Goal: Transaction & Acquisition: Purchase product/service

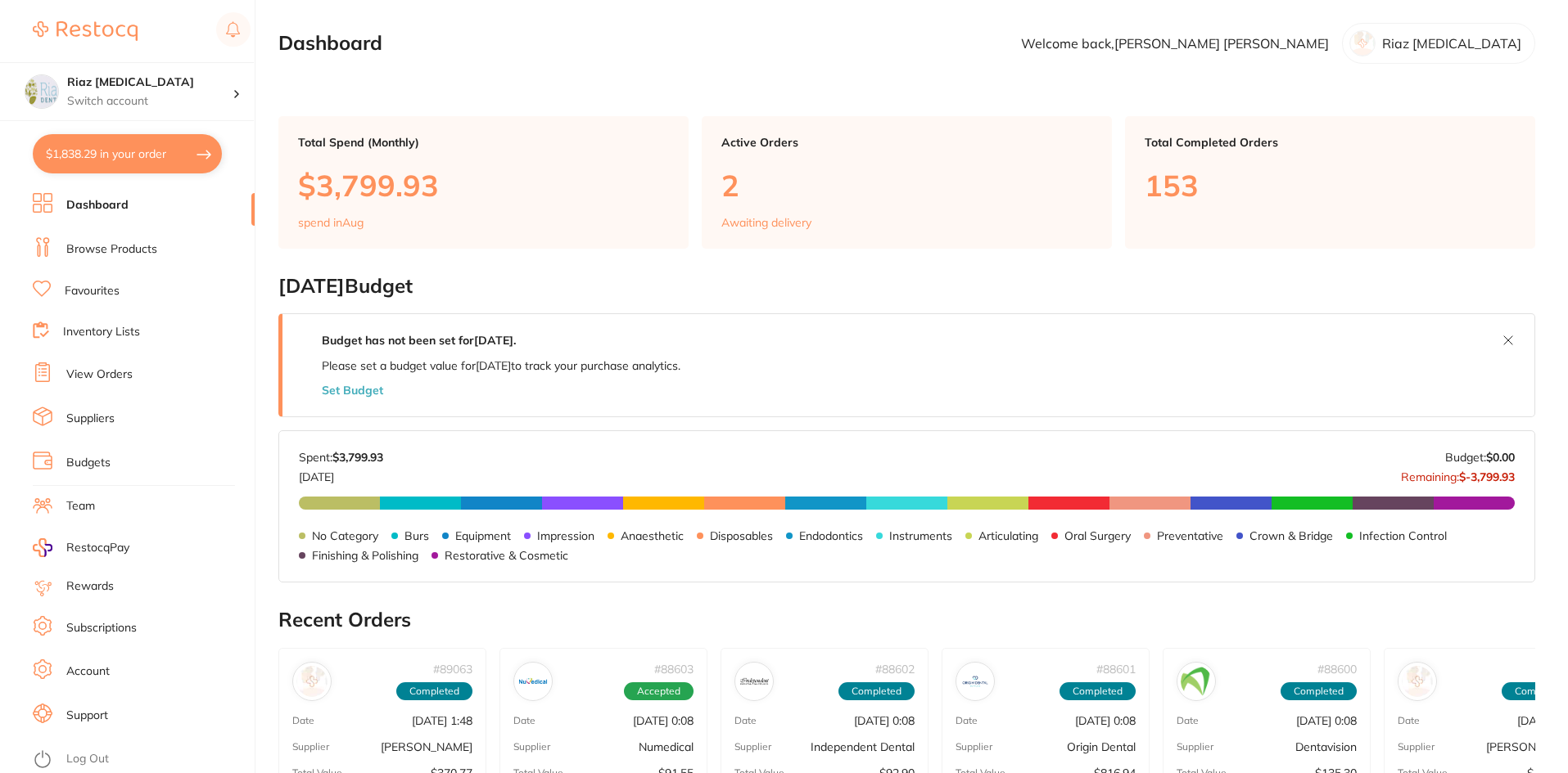
drag, startPoint x: 119, startPoint y: 251, endPoint x: 259, endPoint y: 245, distance: 140.1
click at [119, 251] on link "Browse Products" at bounding box center [111, 249] width 91 height 16
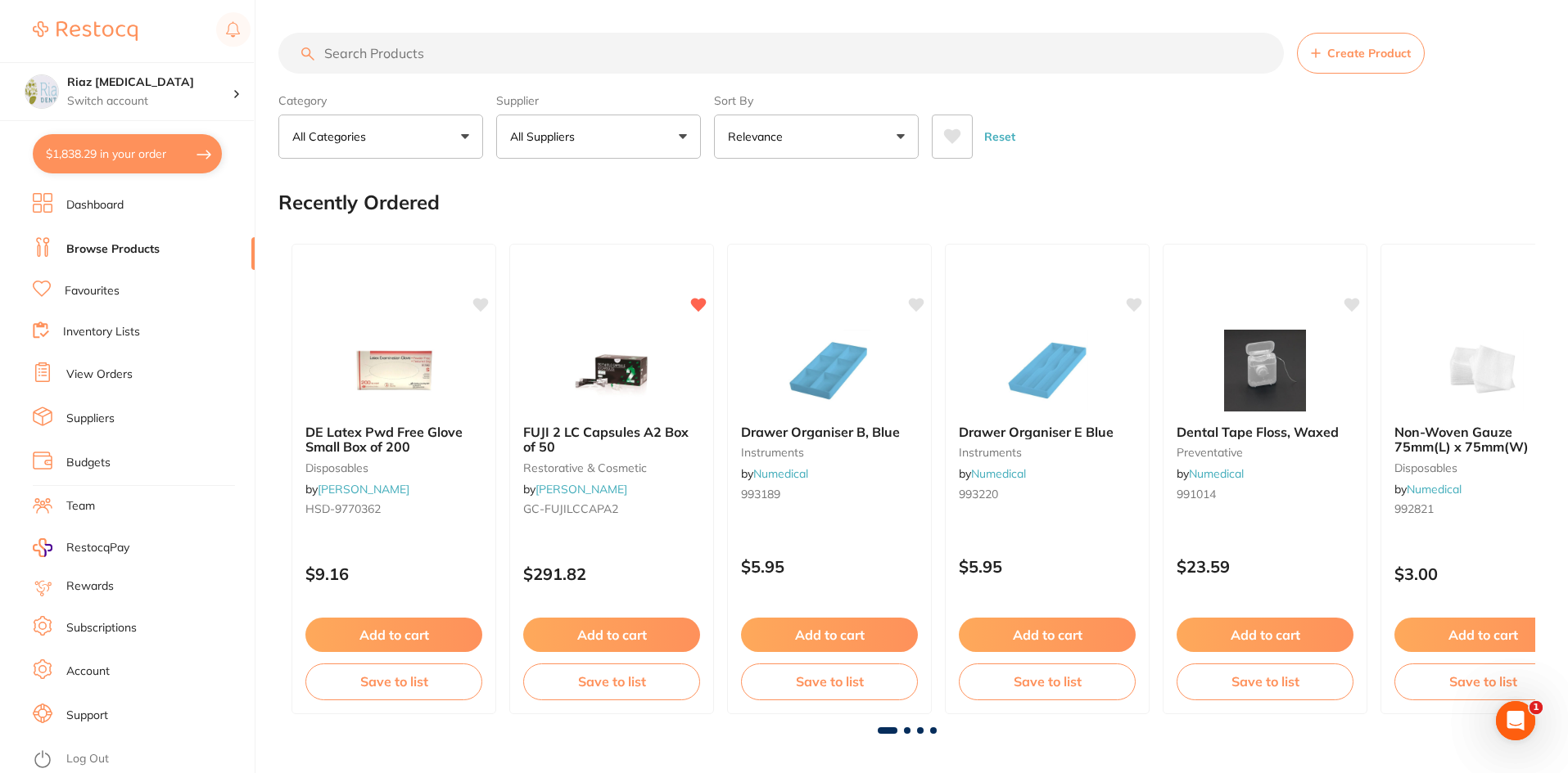
click at [451, 52] on input "search" at bounding box center [780, 52] width 1006 height 41
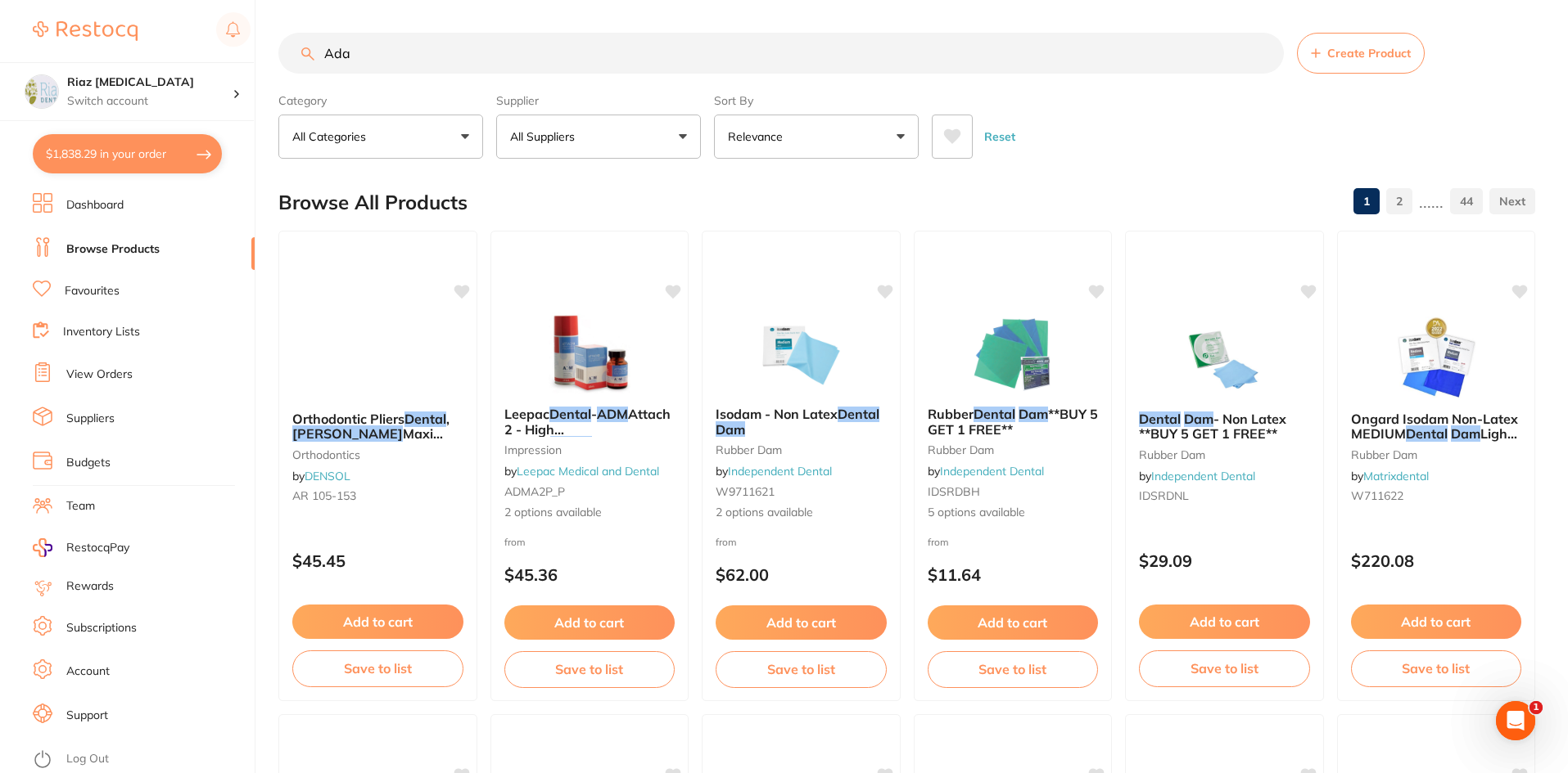
type input "A"
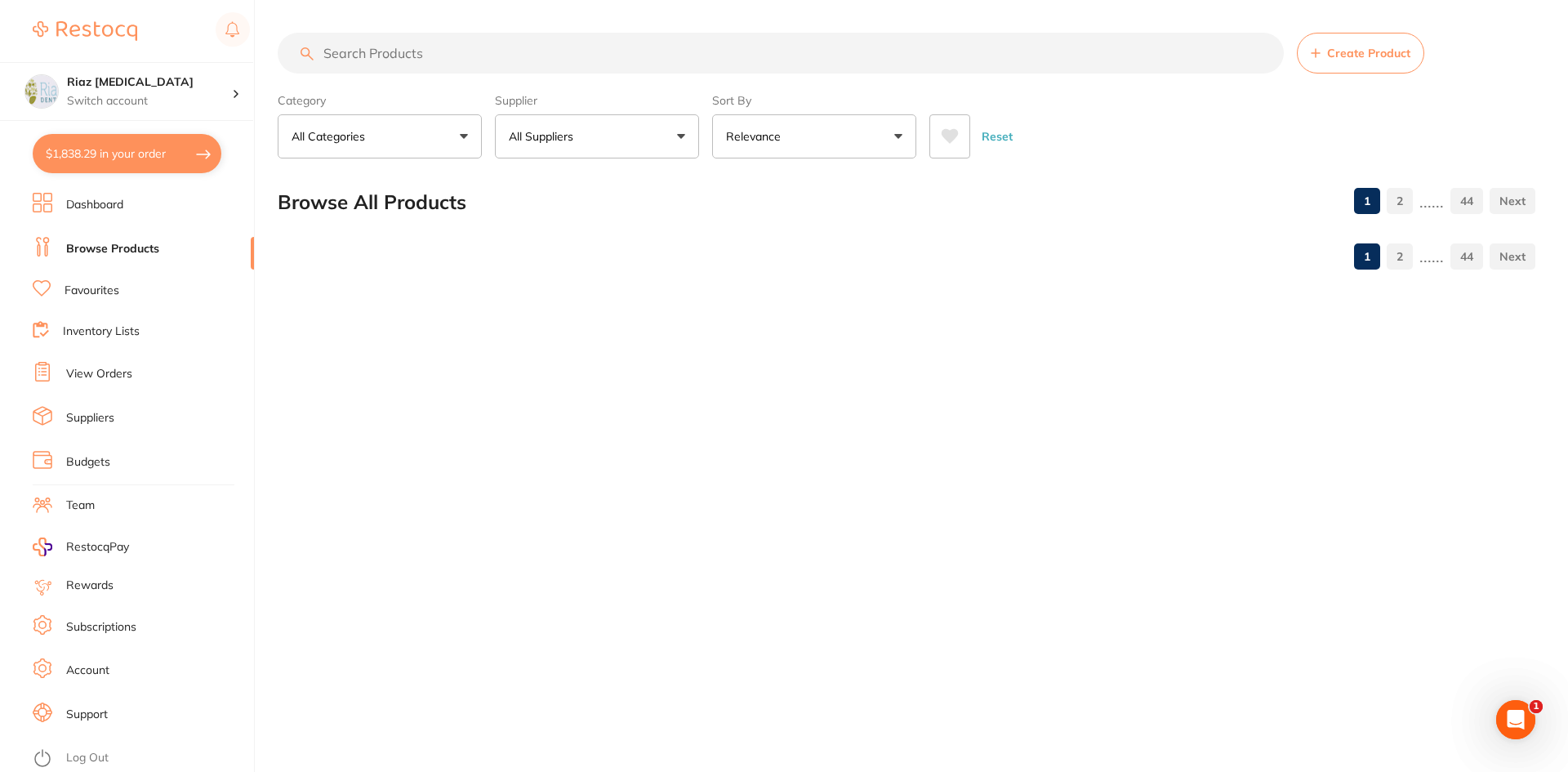
click at [563, 123] on button "All Suppliers" at bounding box center [596, 136] width 204 height 44
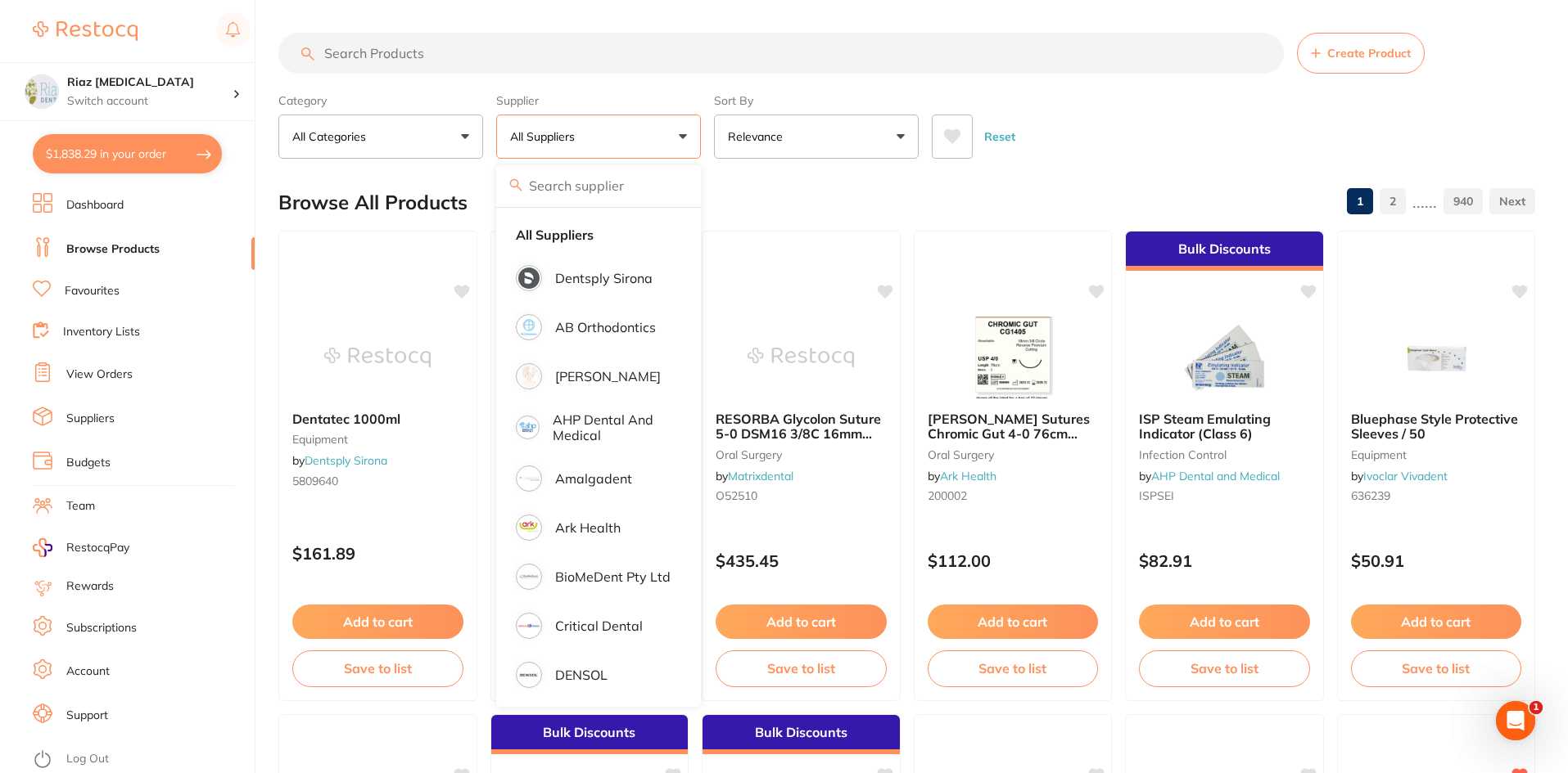
click at [1095, 100] on div "Category All Categories All Categories 3D Printing anaesthetic articulating bur…" at bounding box center [906, 122] width 1257 height 72
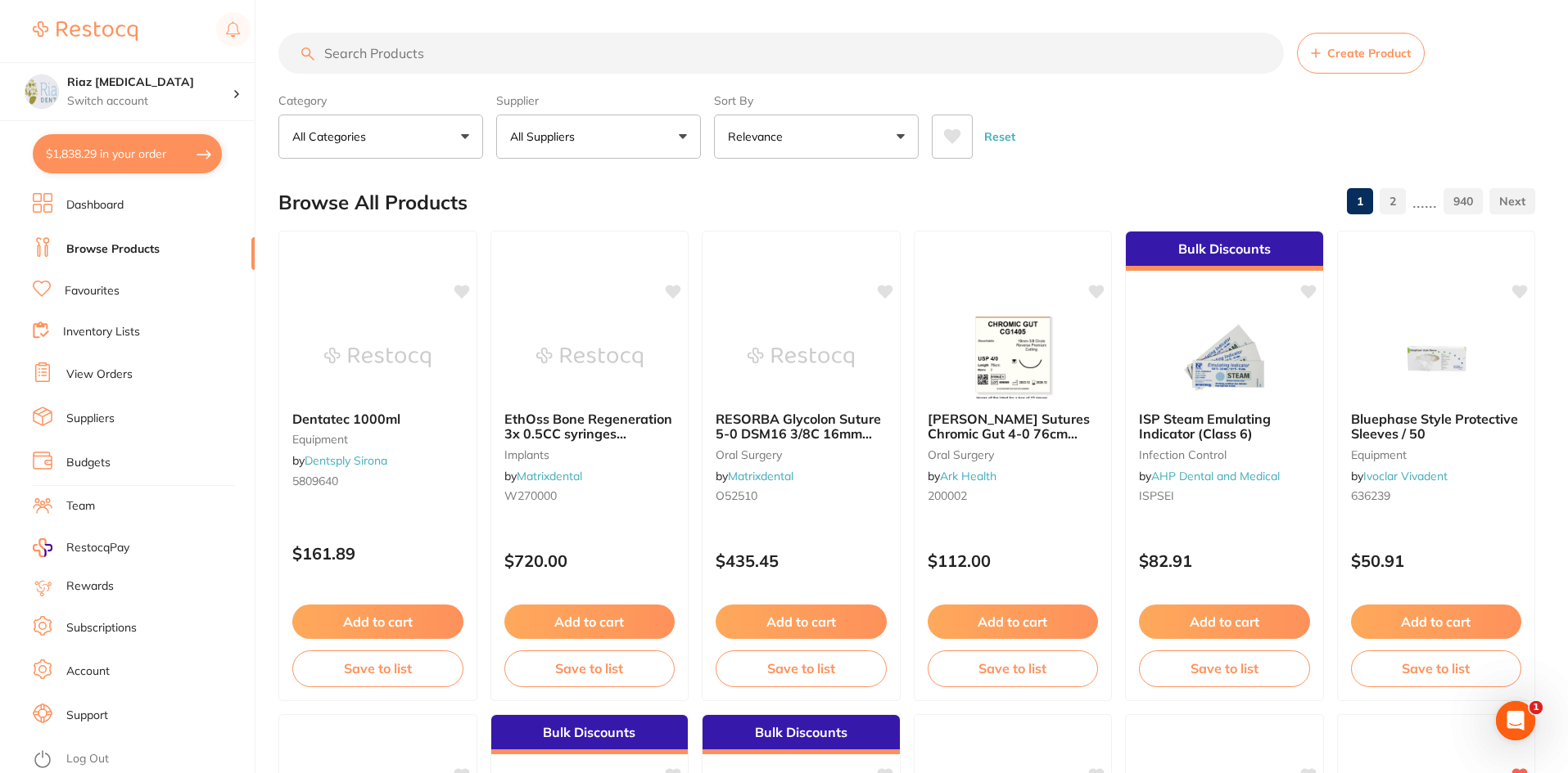
click at [541, 61] on input "search" at bounding box center [780, 52] width 1006 height 41
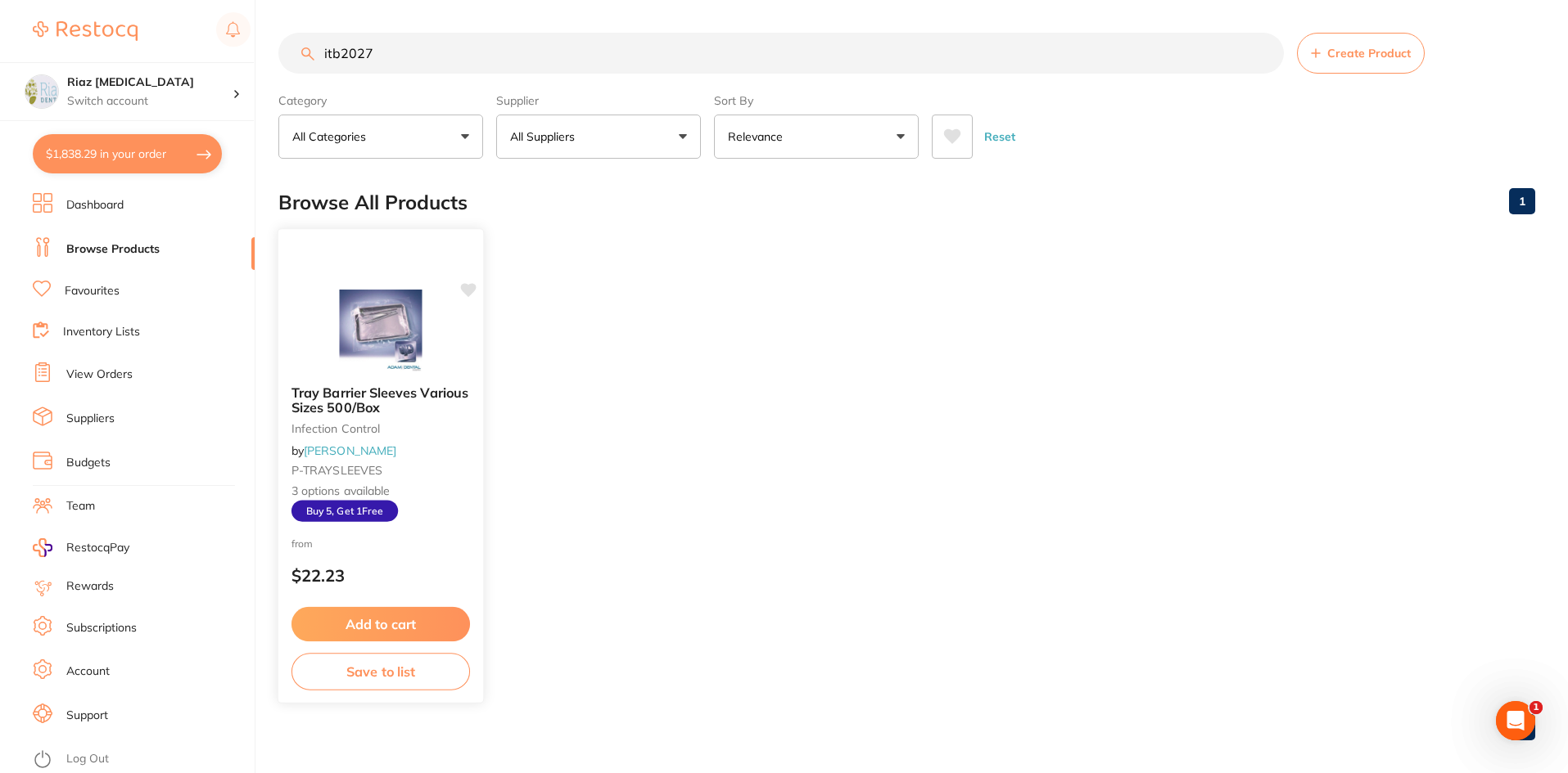
type input "itb2027"
click at [365, 619] on button "Add to cart" at bounding box center [380, 624] width 179 height 35
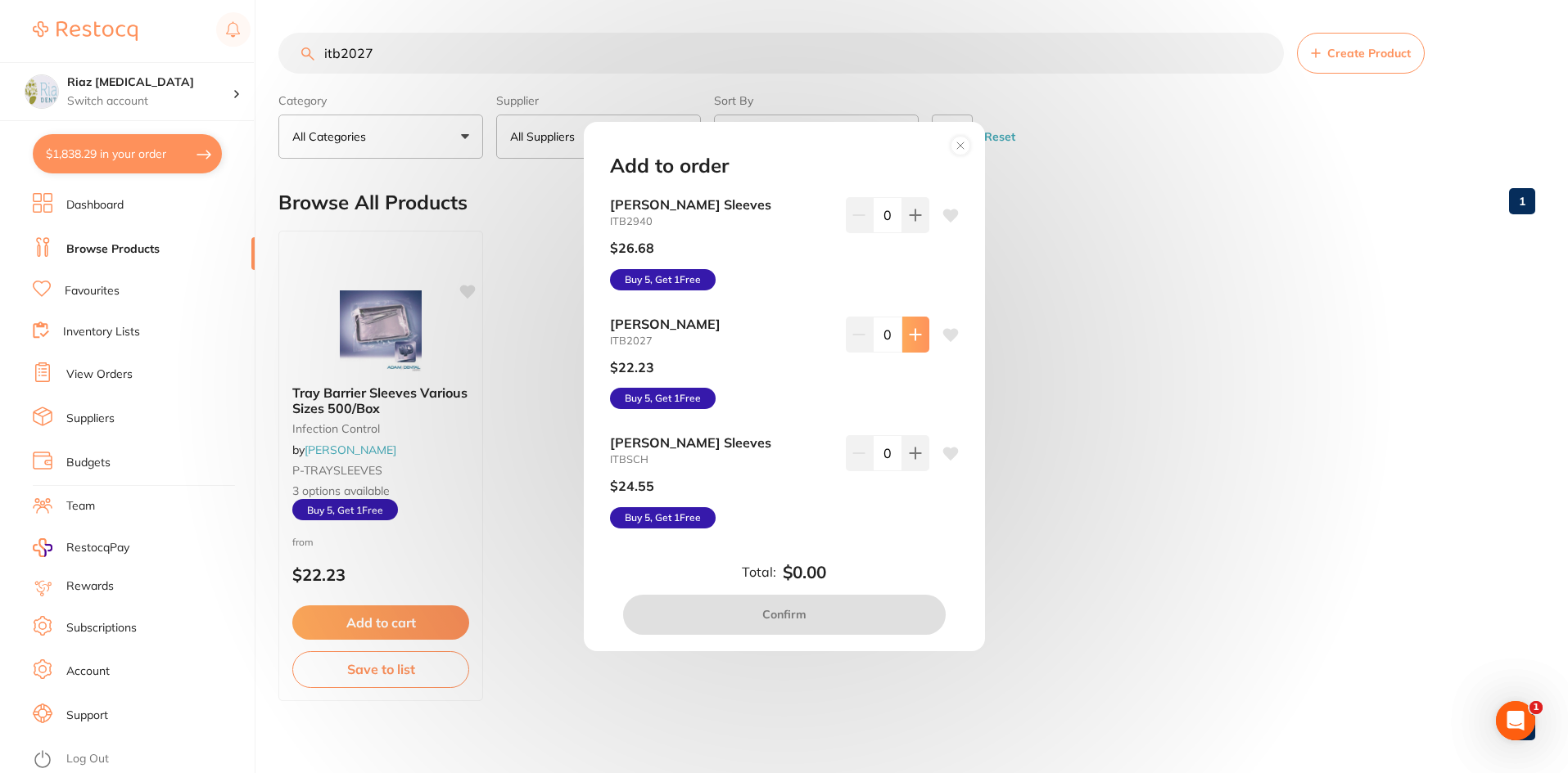
click at [918, 341] on button at bounding box center [916, 335] width 27 height 36
type input "1"
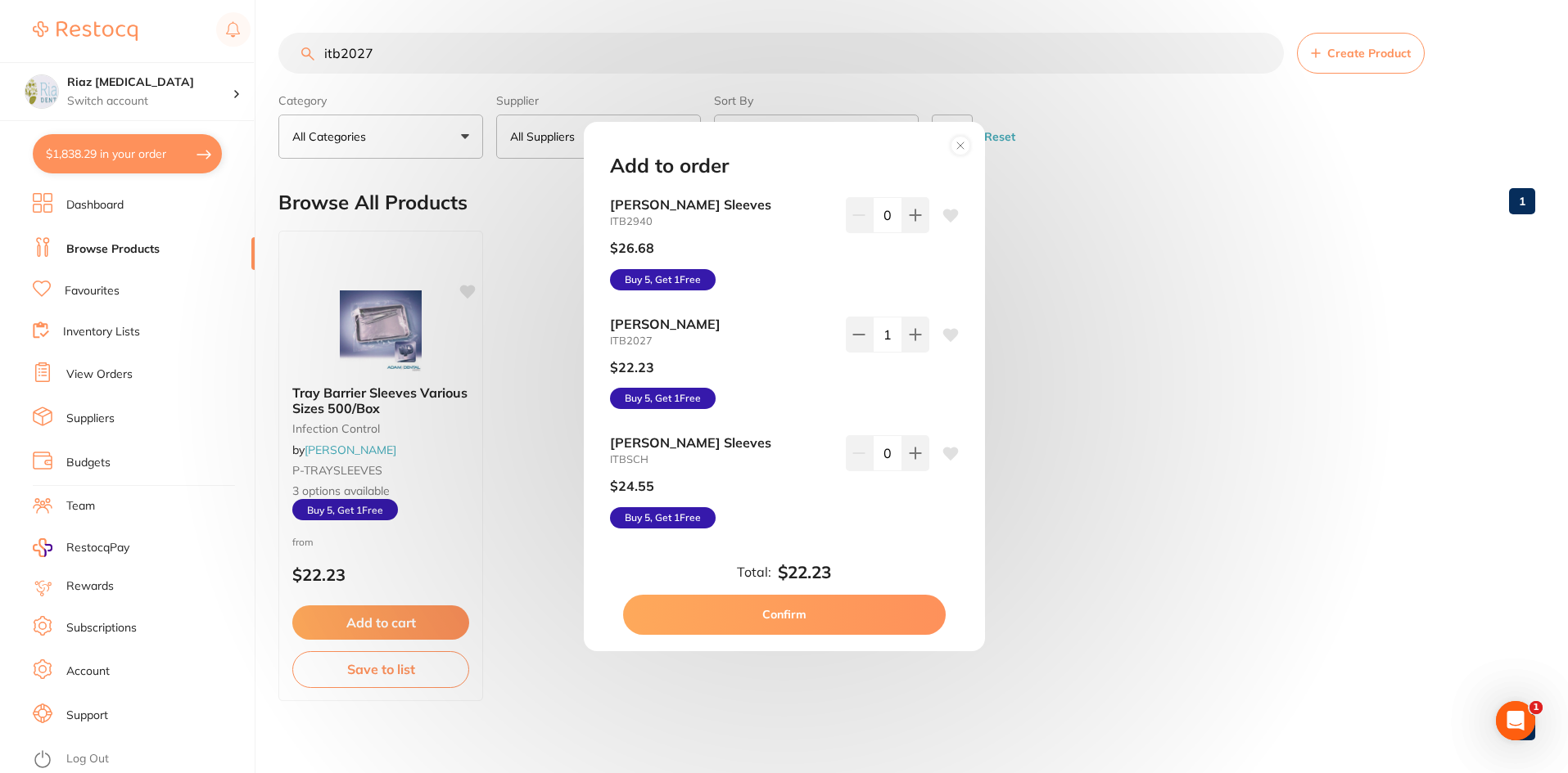
click at [825, 615] on button "Confirm" at bounding box center [784, 614] width 323 height 39
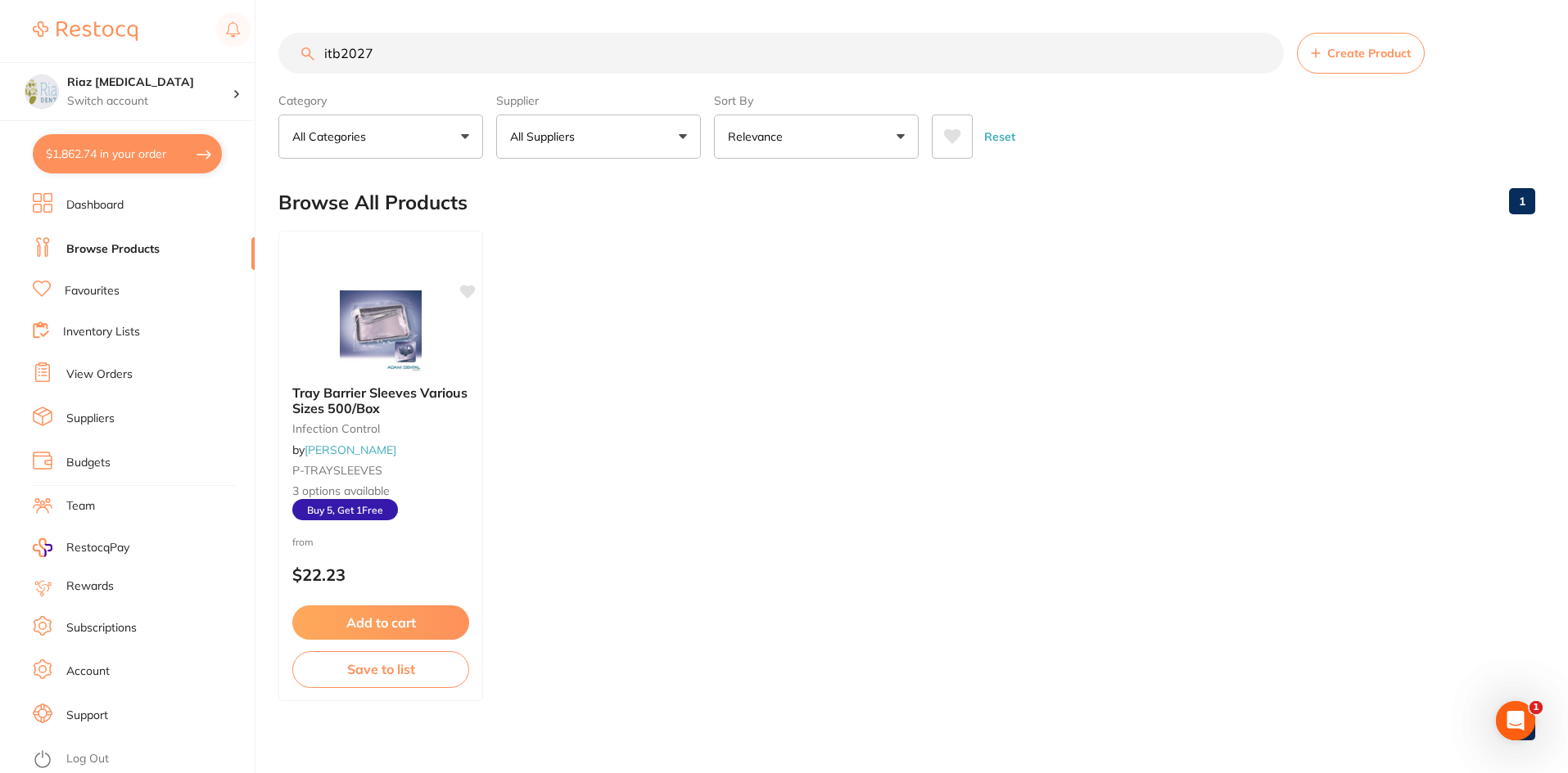
click at [152, 149] on button "$1,862.74 in your order" at bounding box center [127, 154] width 189 height 39
checkbox input "true"
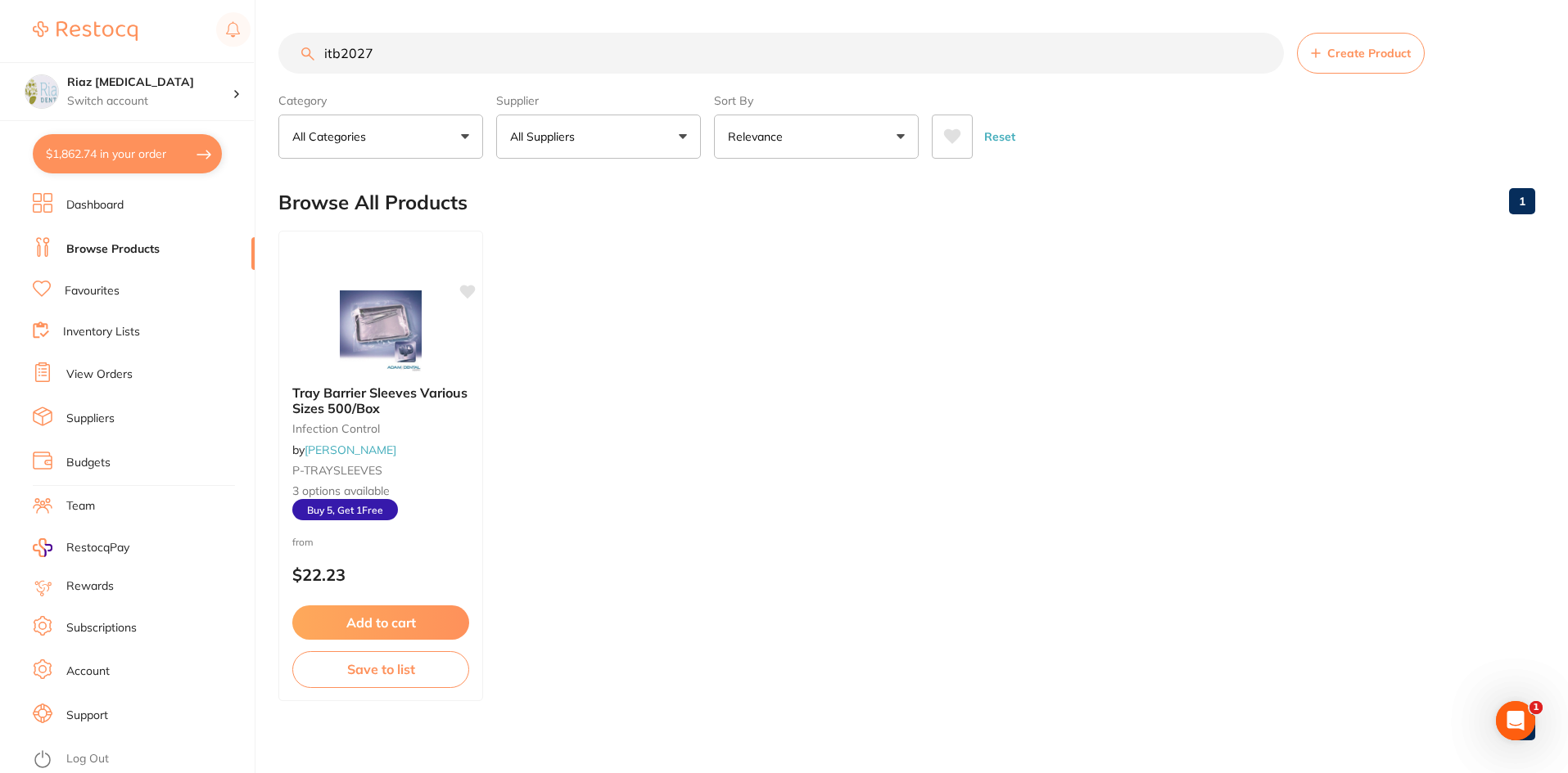
checkbox input "true"
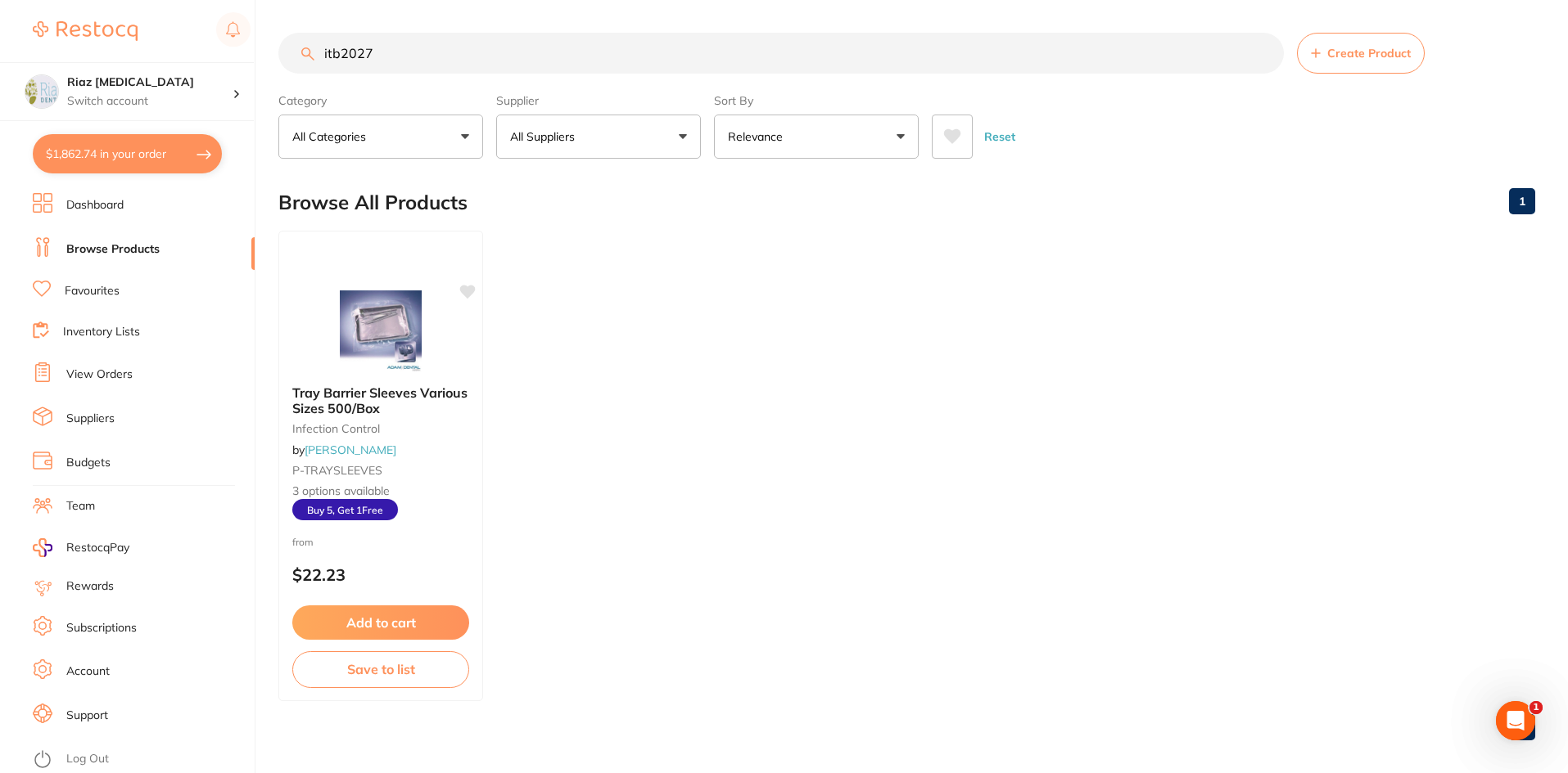
checkbox input "true"
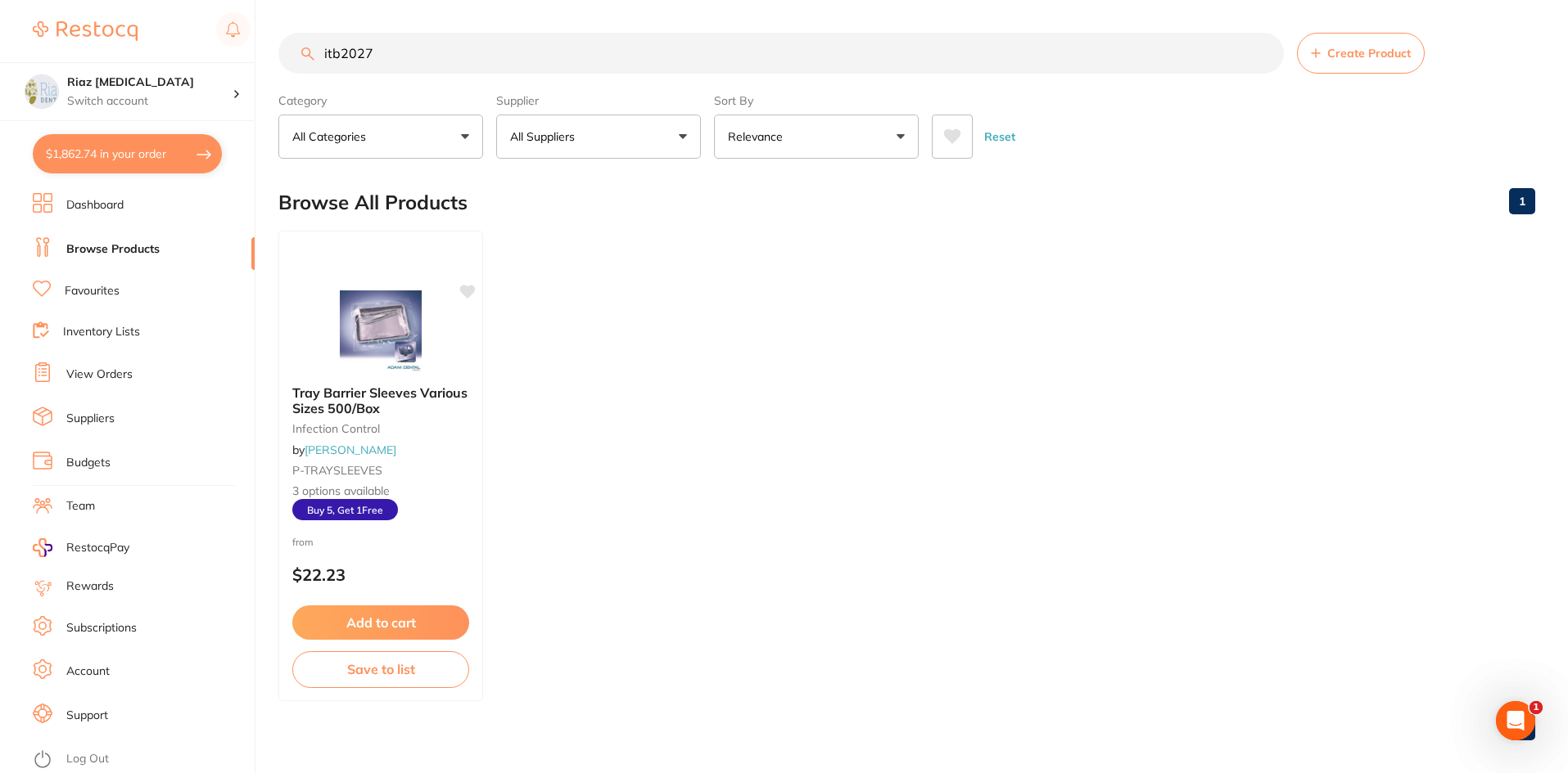
checkbox input "true"
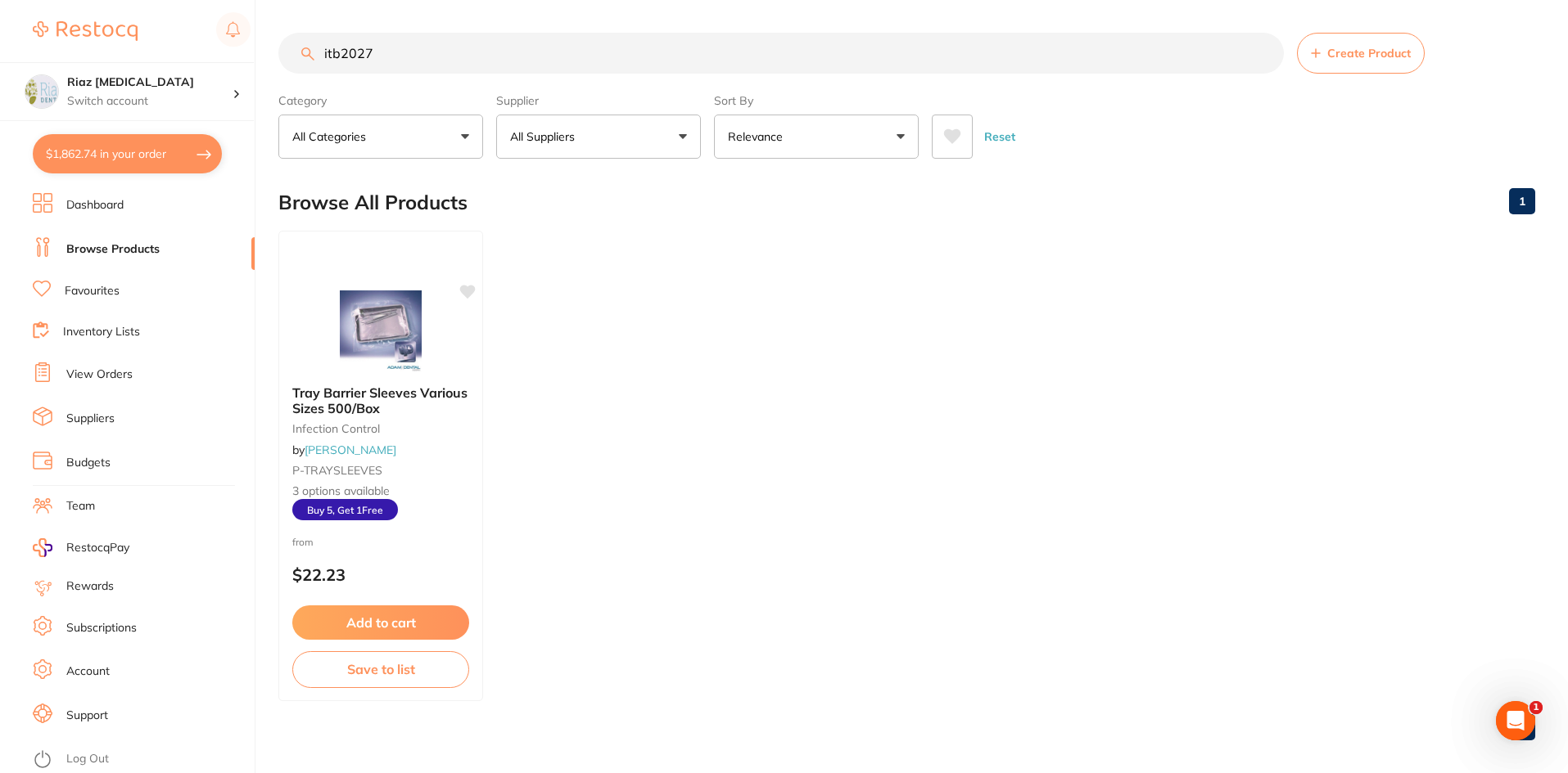
checkbox input "true"
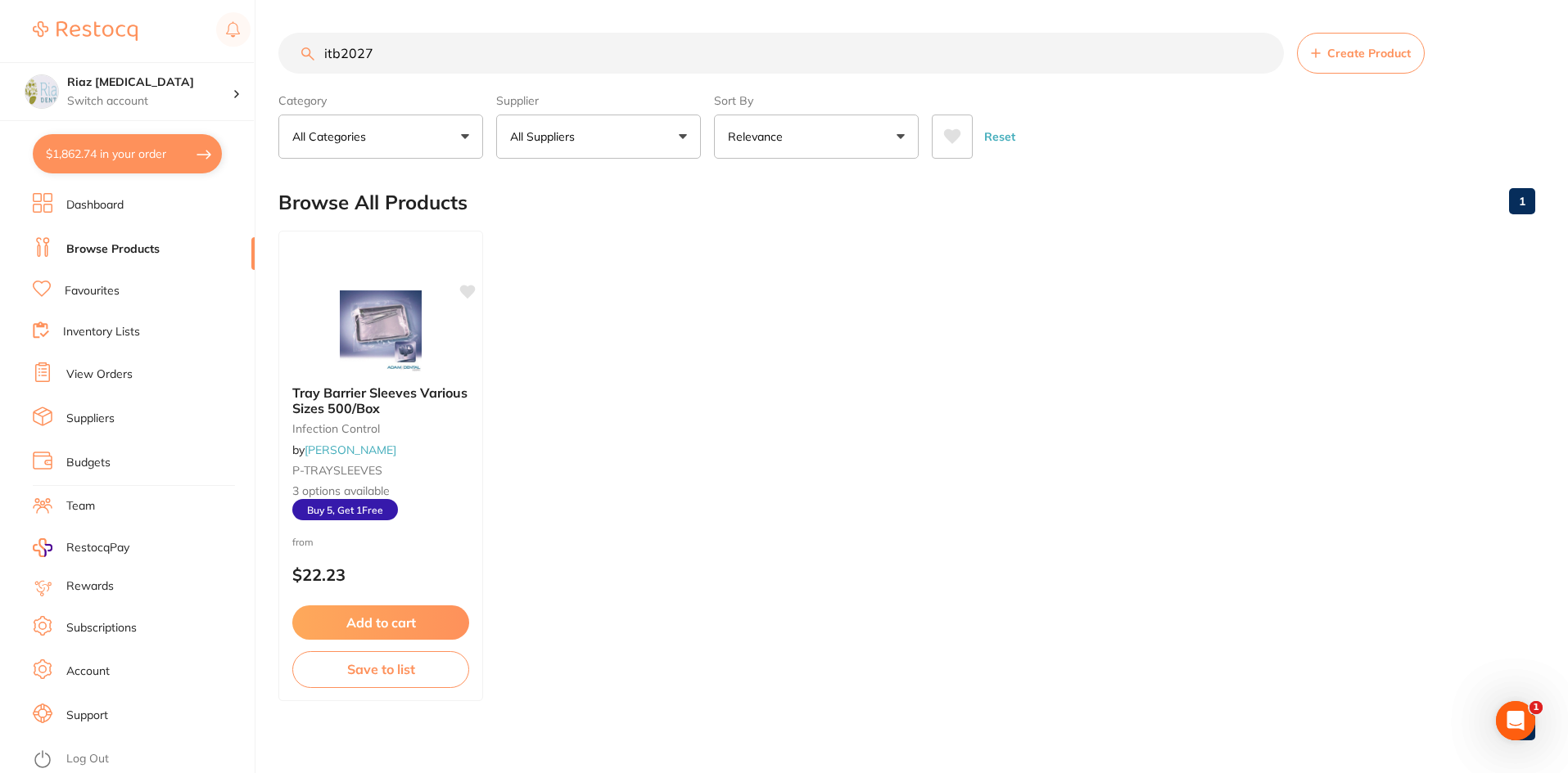
checkbox input "true"
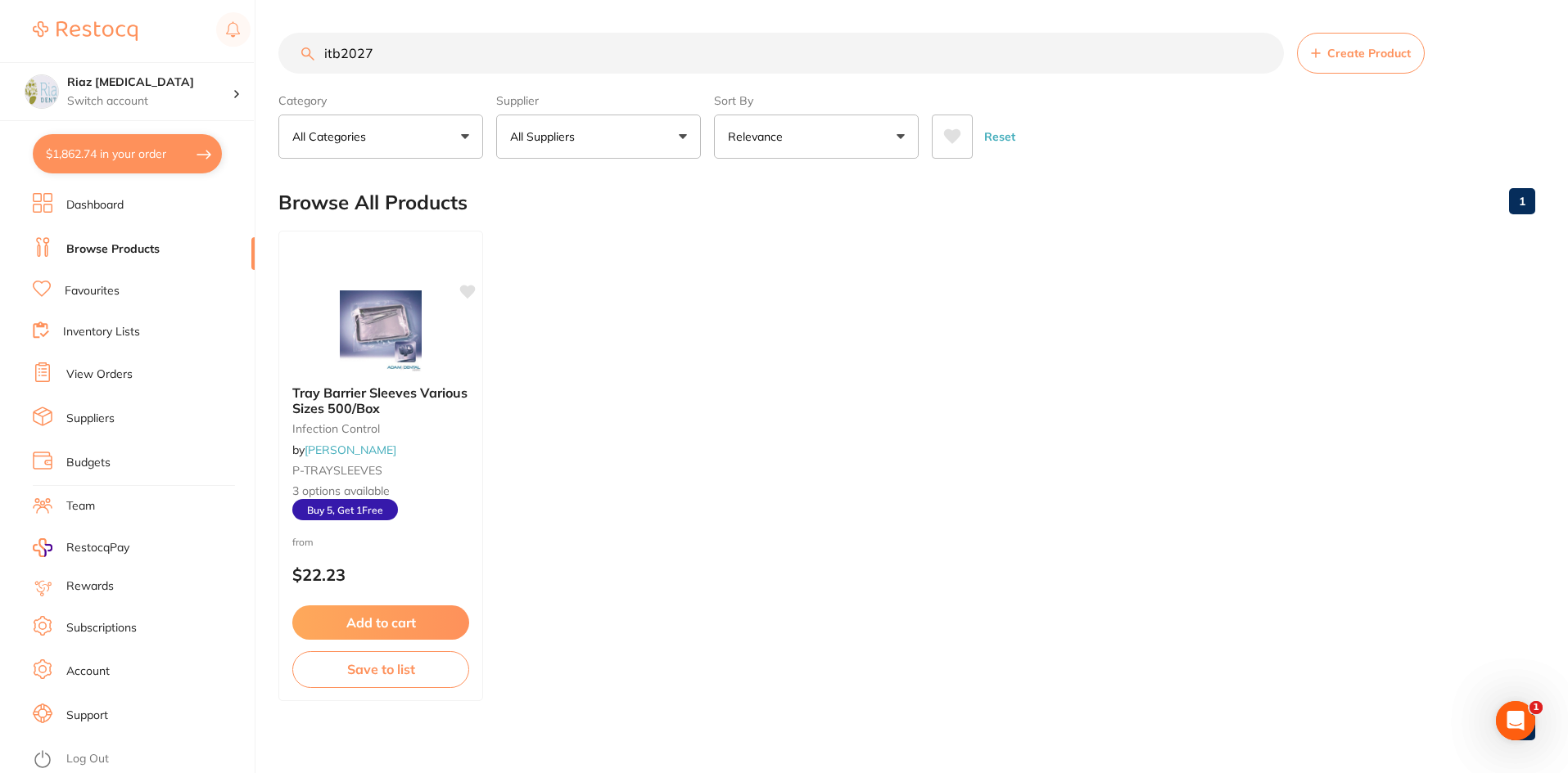
checkbox input "true"
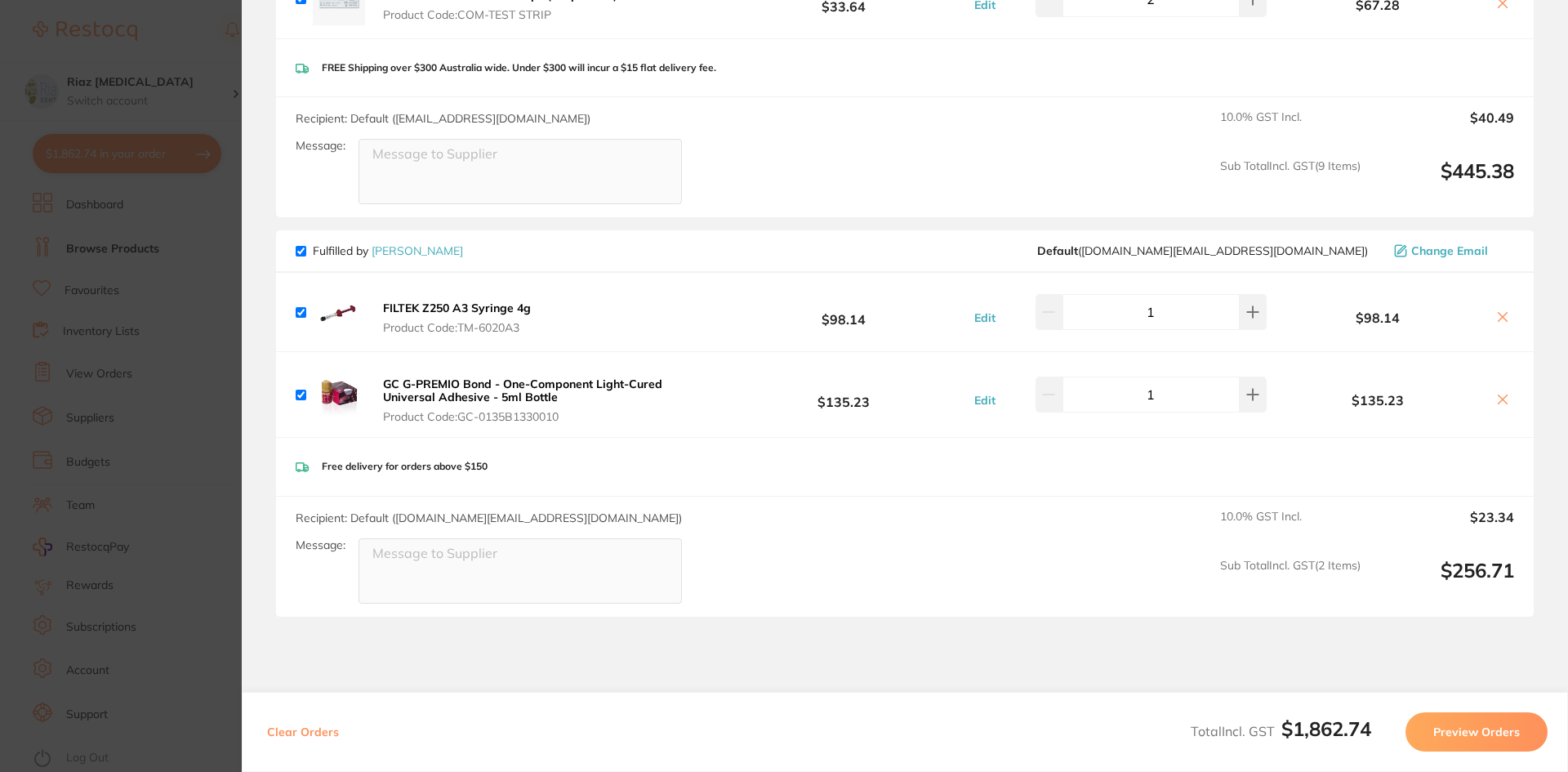
scroll to position [3265, 0]
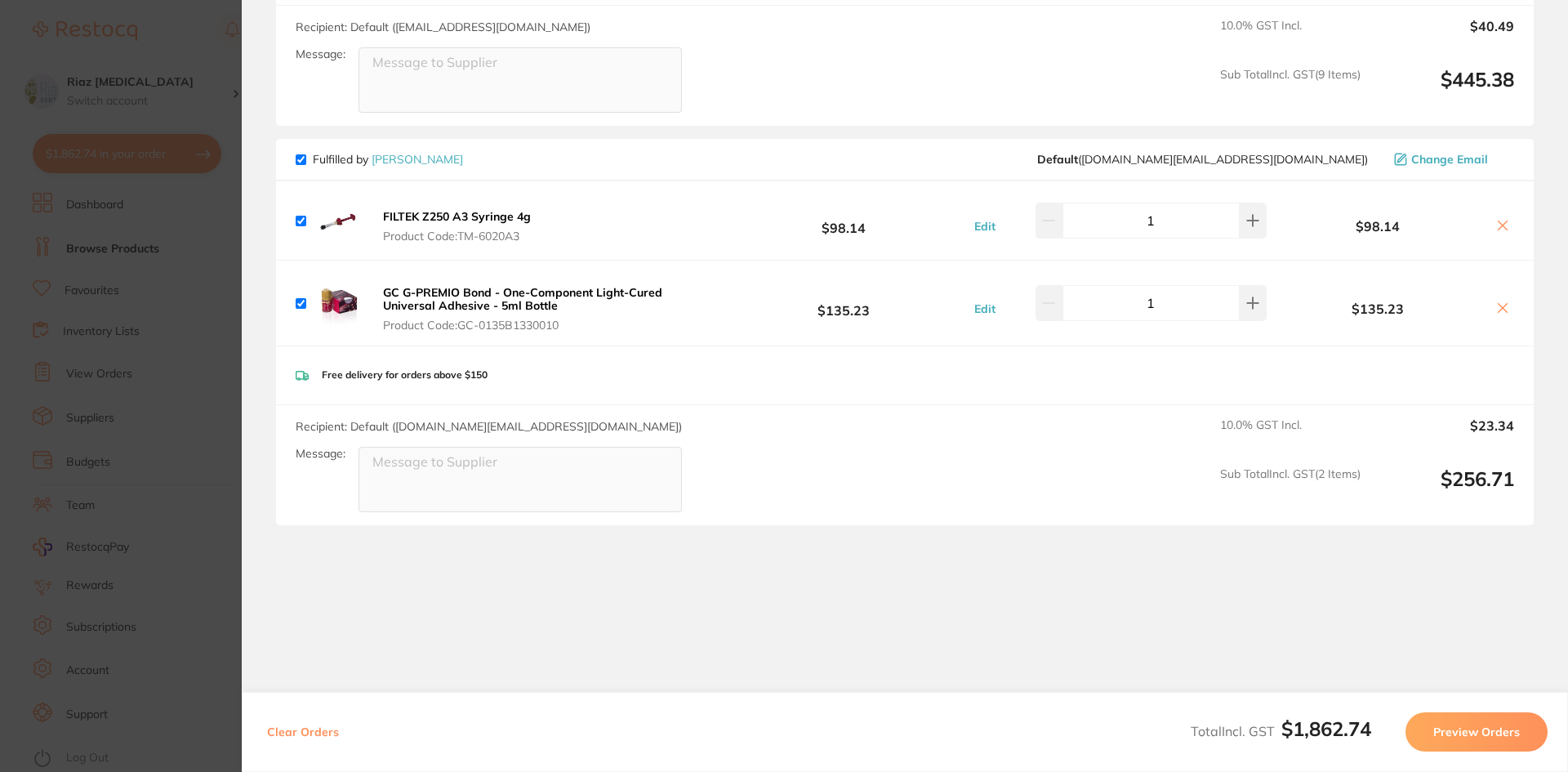
click at [211, 400] on section "Update RRP Set your pre negotiated price for this item. Item Agreed RRP (excl. …" at bounding box center [784, 386] width 1568 height 772
